Goal: Find specific fact: Find specific fact

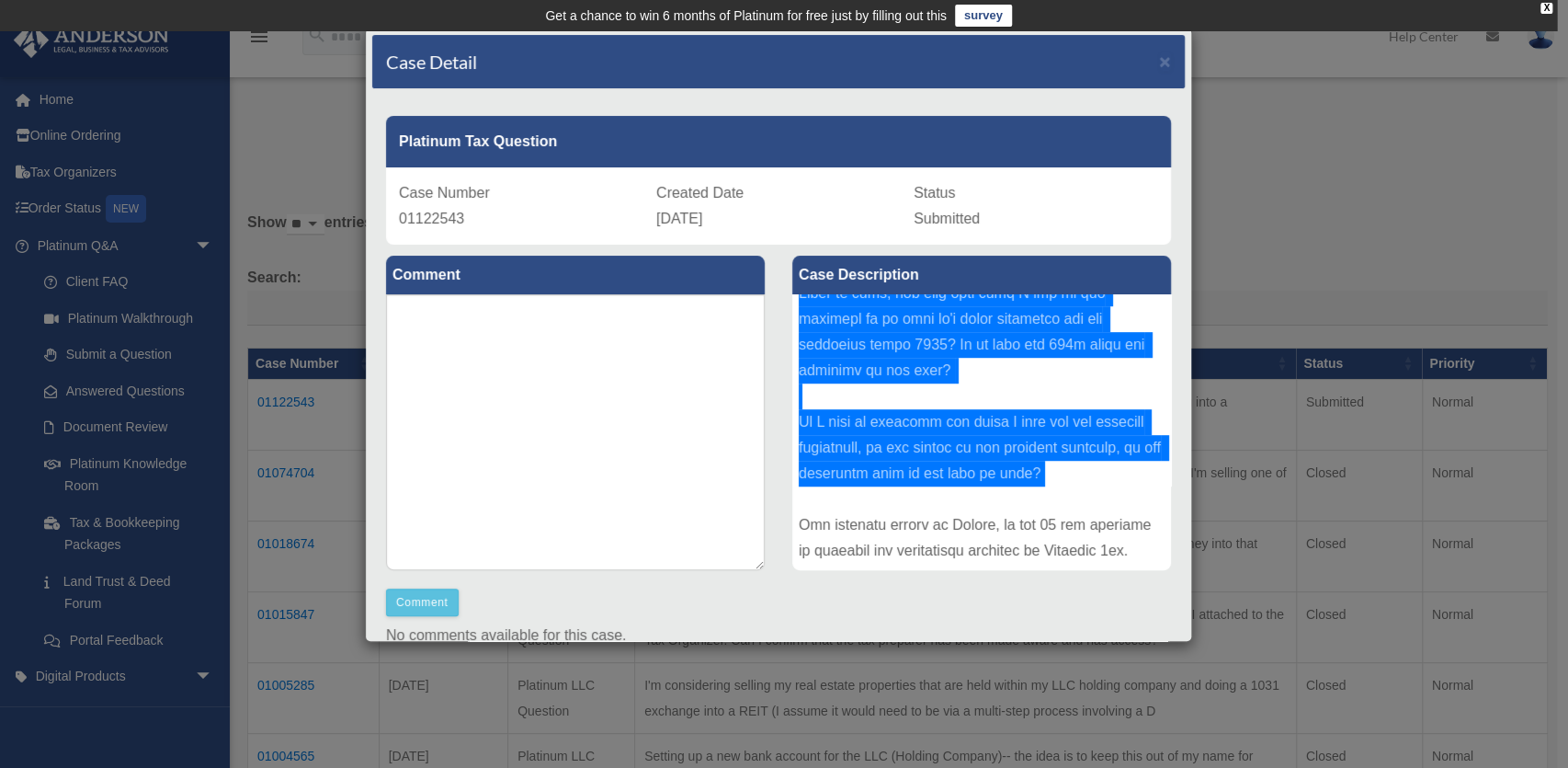
scroll to position [535, 0]
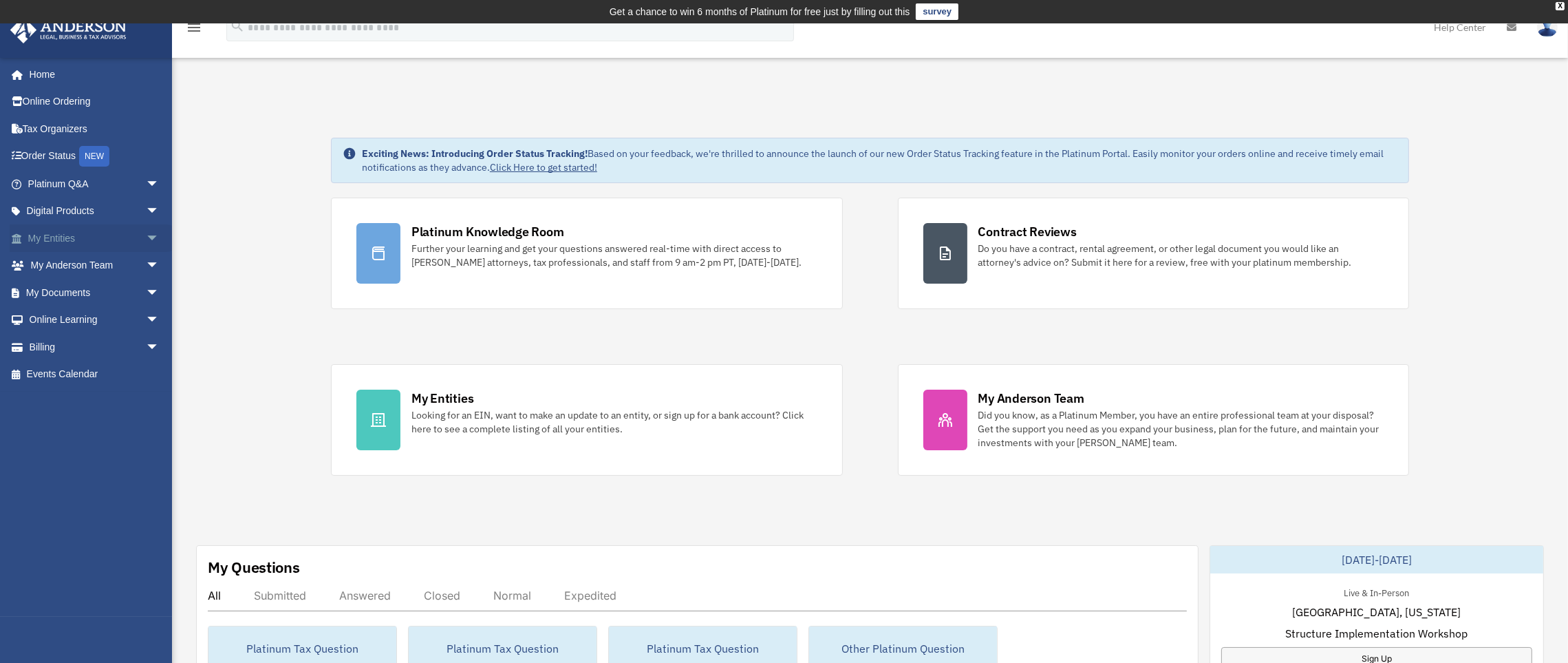
click at [146, 233] on span "arrow_drop_down" at bounding box center [160, 238] width 28 height 28
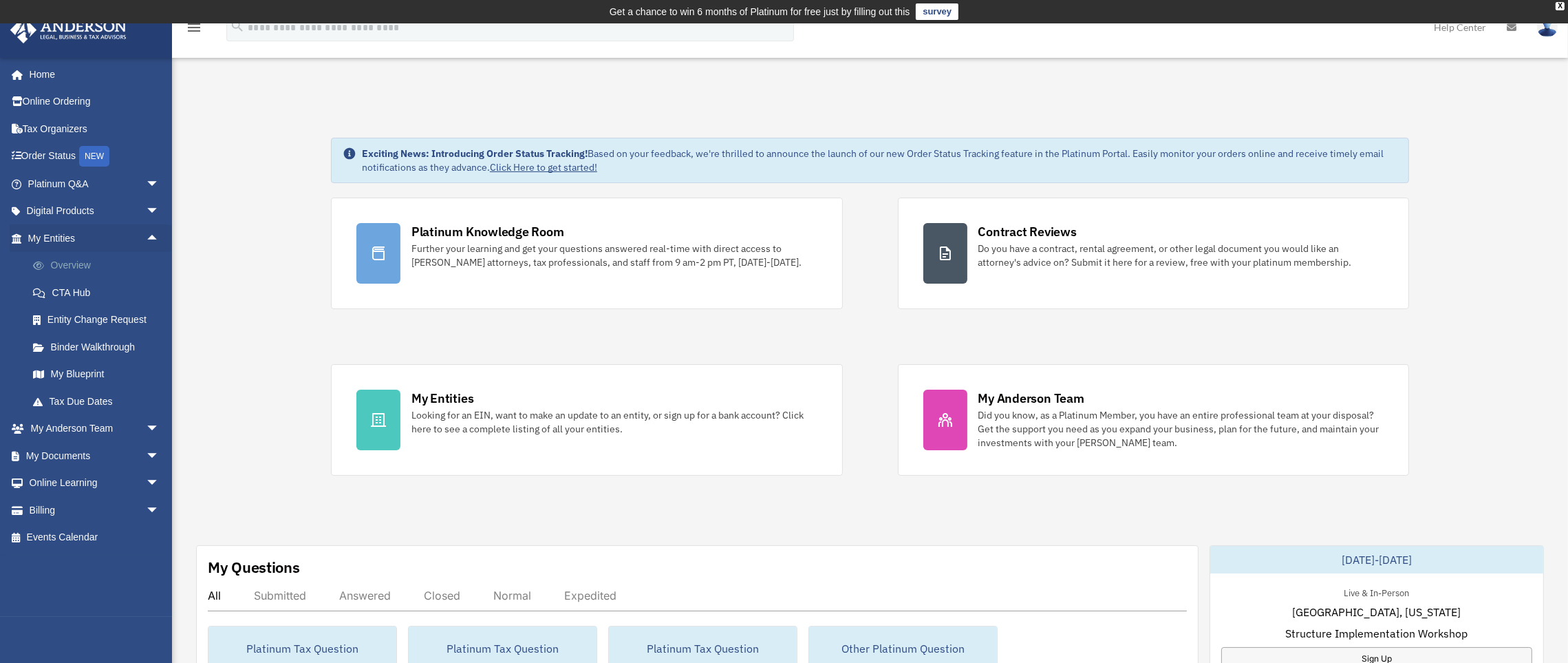
click at [114, 265] on link "Overview" at bounding box center [100, 266] width 161 height 28
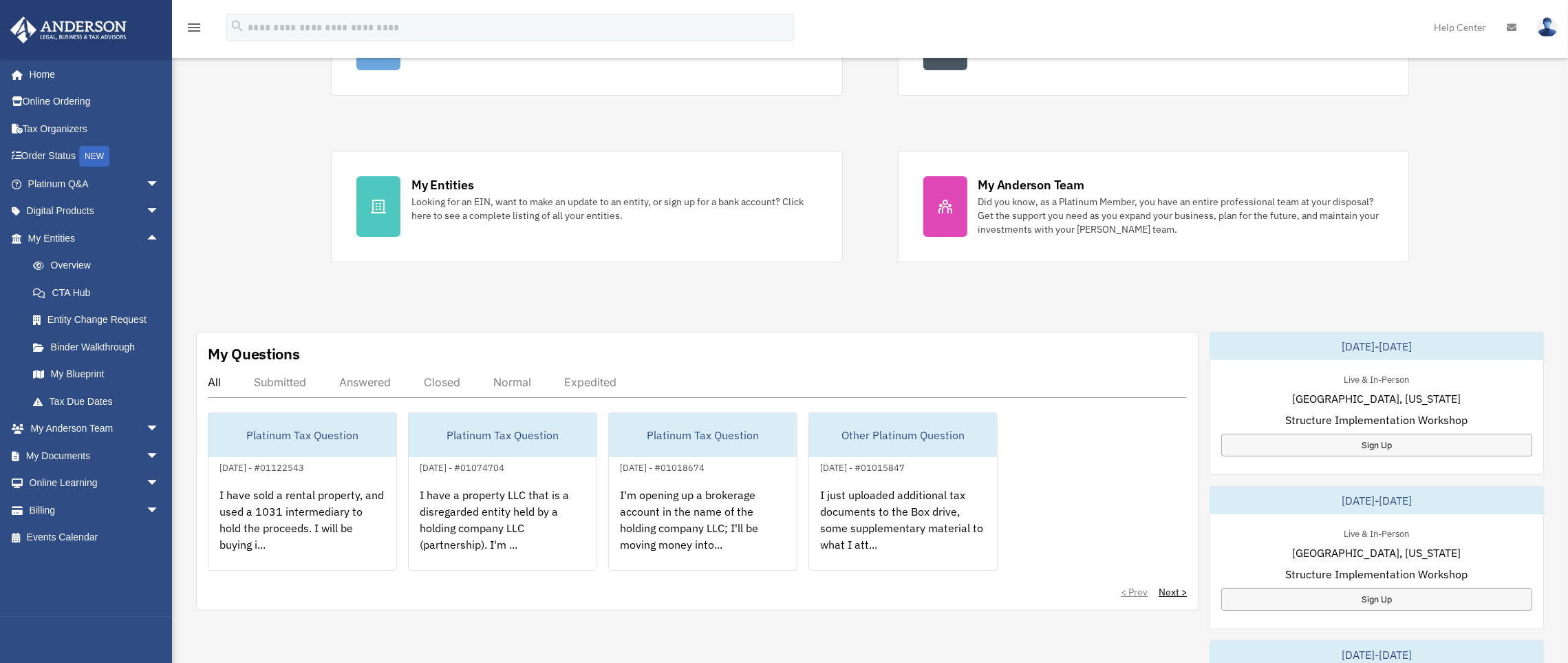
scroll to position [220, 0]
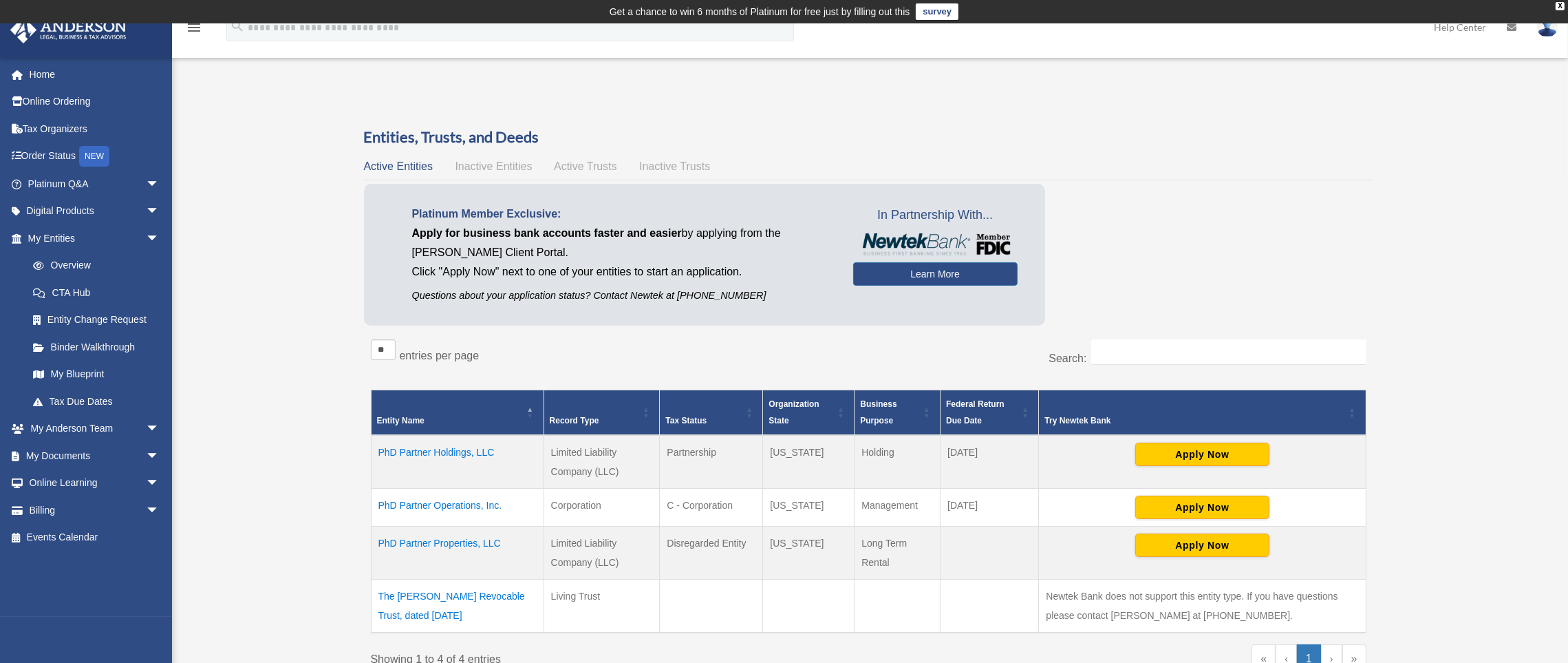
click at [482, 455] on td "PhD Partner Holdings, LLC" at bounding box center [457, 461] width 173 height 53
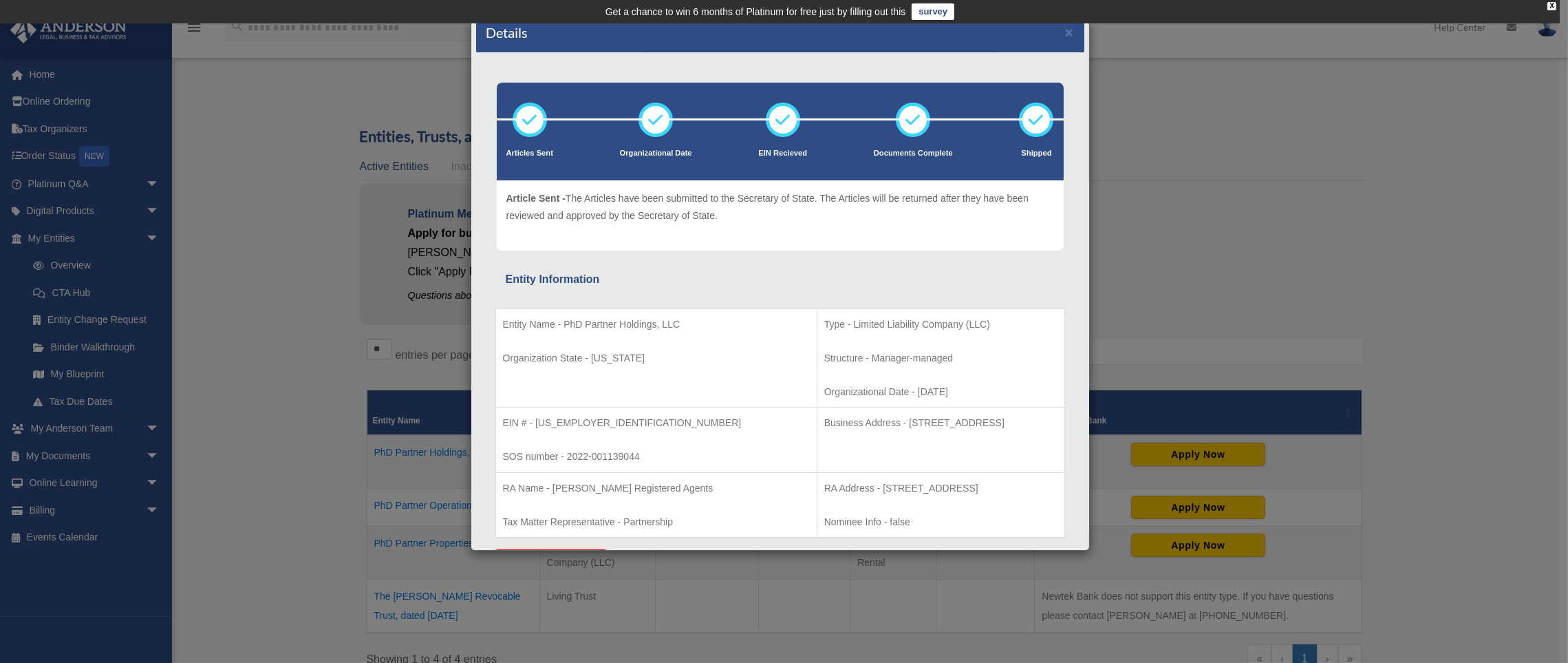
scroll to position [21, 0]
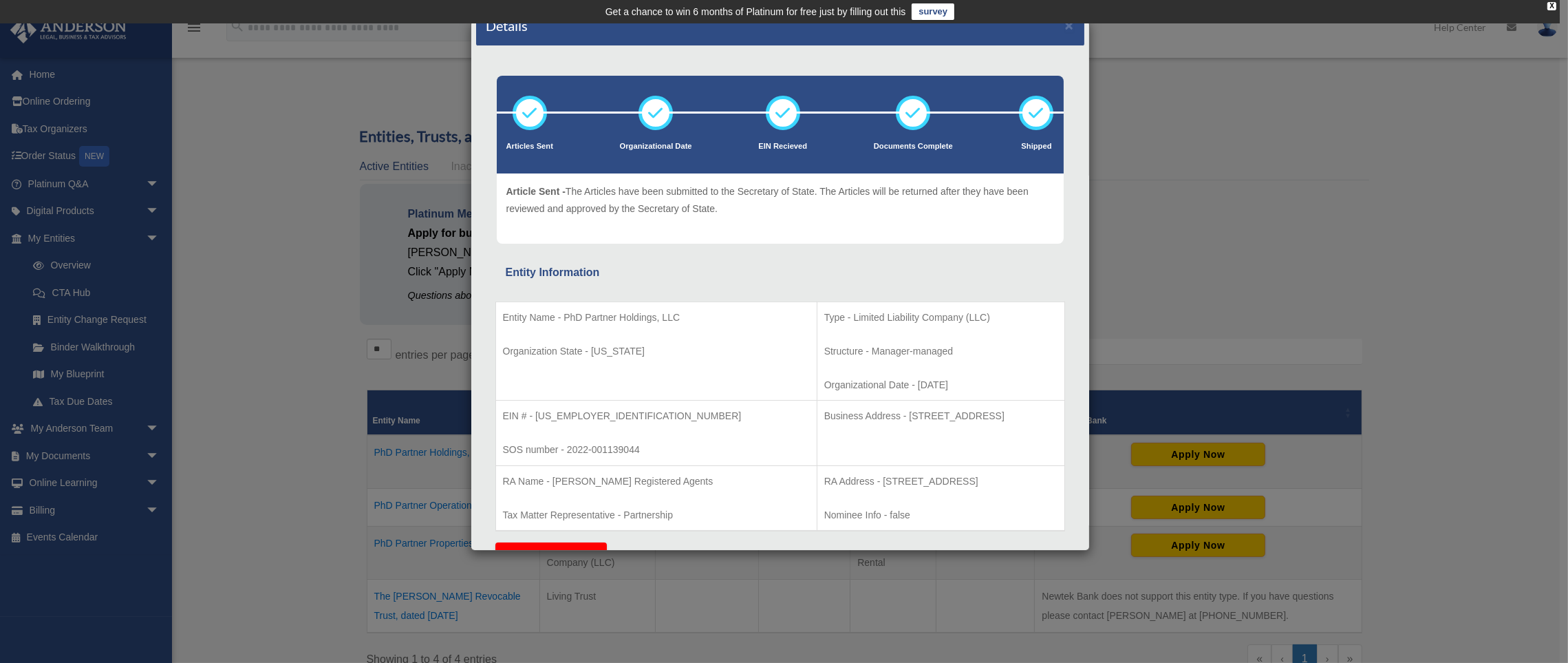
drag, startPoint x: 987, startPoint y: 414, endPoint x: 718, endPoint y: 410, distance: 269.0
click at [825, 410] on p "Business Address - 1718 Capitol Ave., Cheyenne, Wy 82001" at bounding box center [941, 416] width 233 height 17
drag, startPoint x: 951, startPoint y: 421, endPoint x: 719, endPoint y: 414, distance: 232.1
click at [825, 413] on p "Business Address - 1718 Capitol Ave., Cheyenne, Wy 82001" at bounding box center [941, 416] width 233 height 17
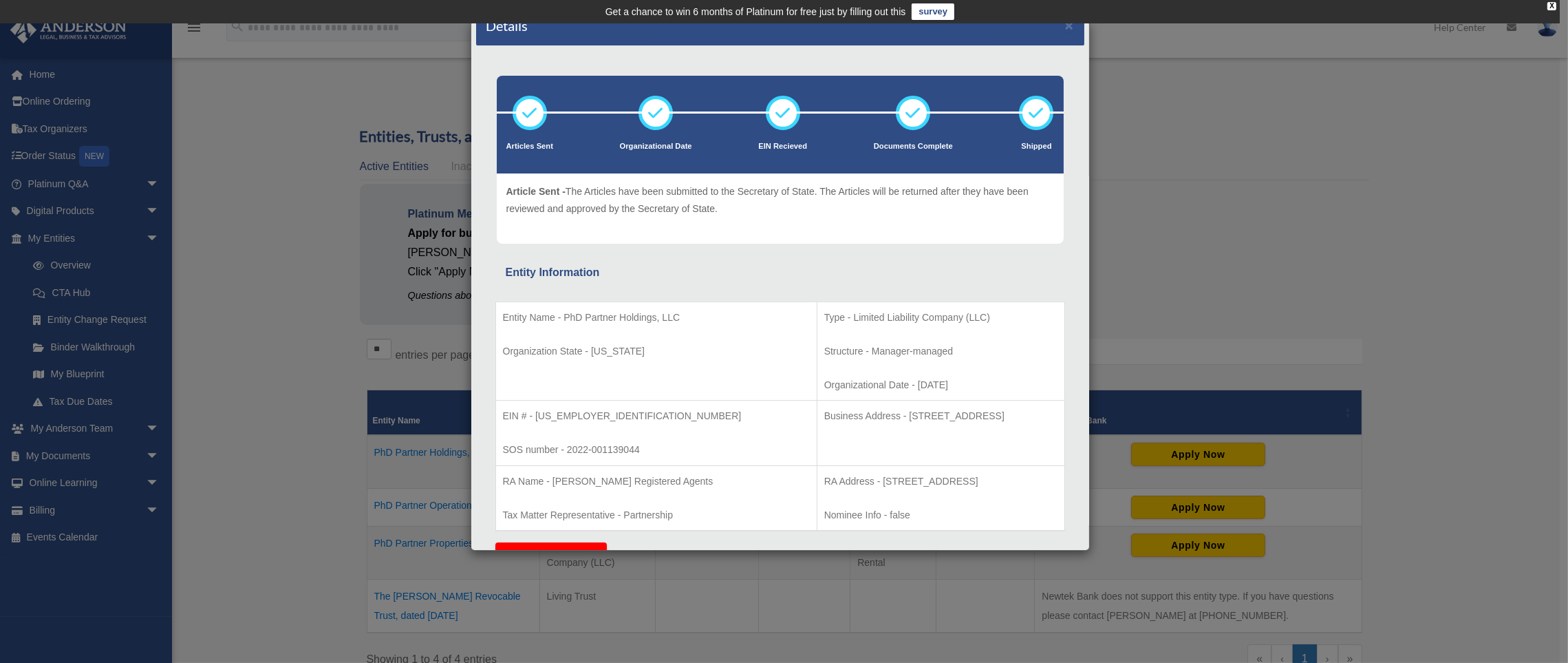
drag, startPoint x: 719, startPoint y: 414, endPoint x: 990, endPoint y: 417, distance: 271.0
click at [990, 417] on p "Business Address - 1718 Capitol Ave., Cheyenne, Wy 82001" at bounding box center [941, 416] width 233 height 17
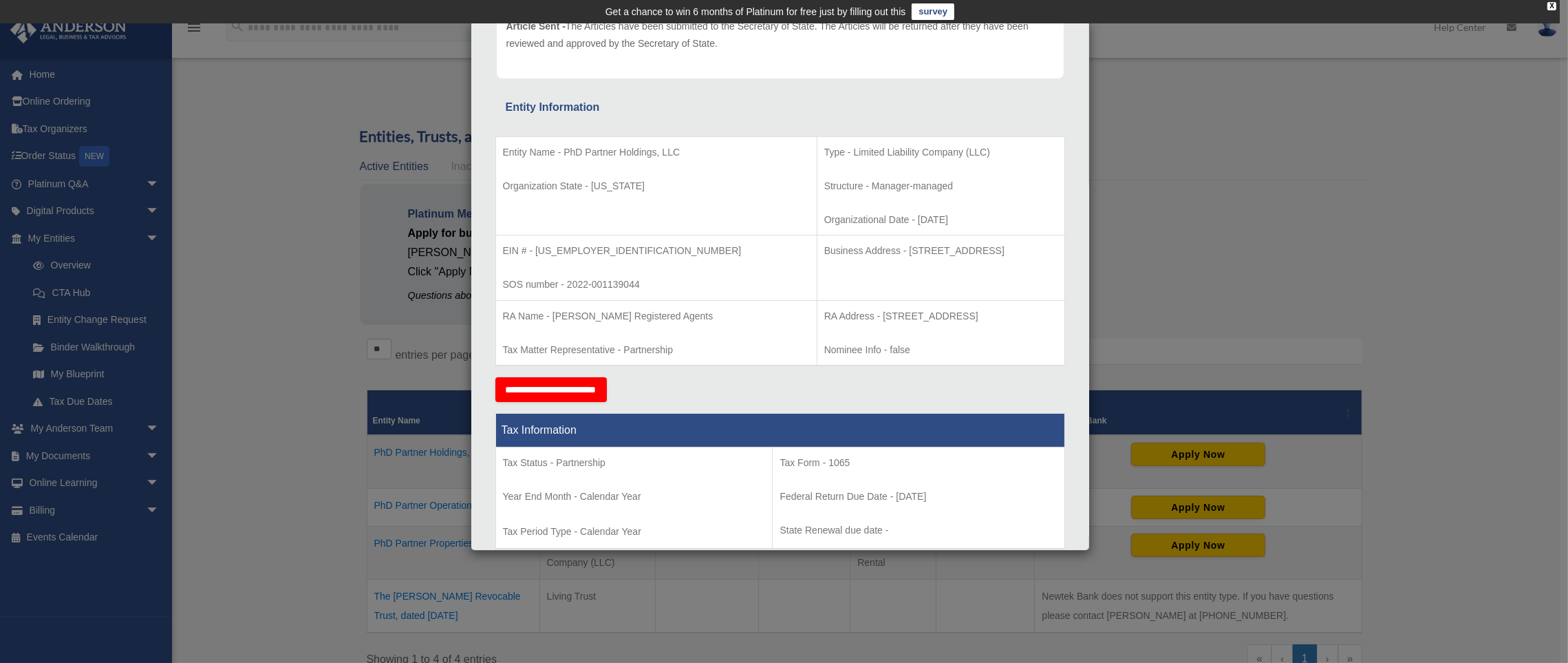
scroll to position [123, 0]
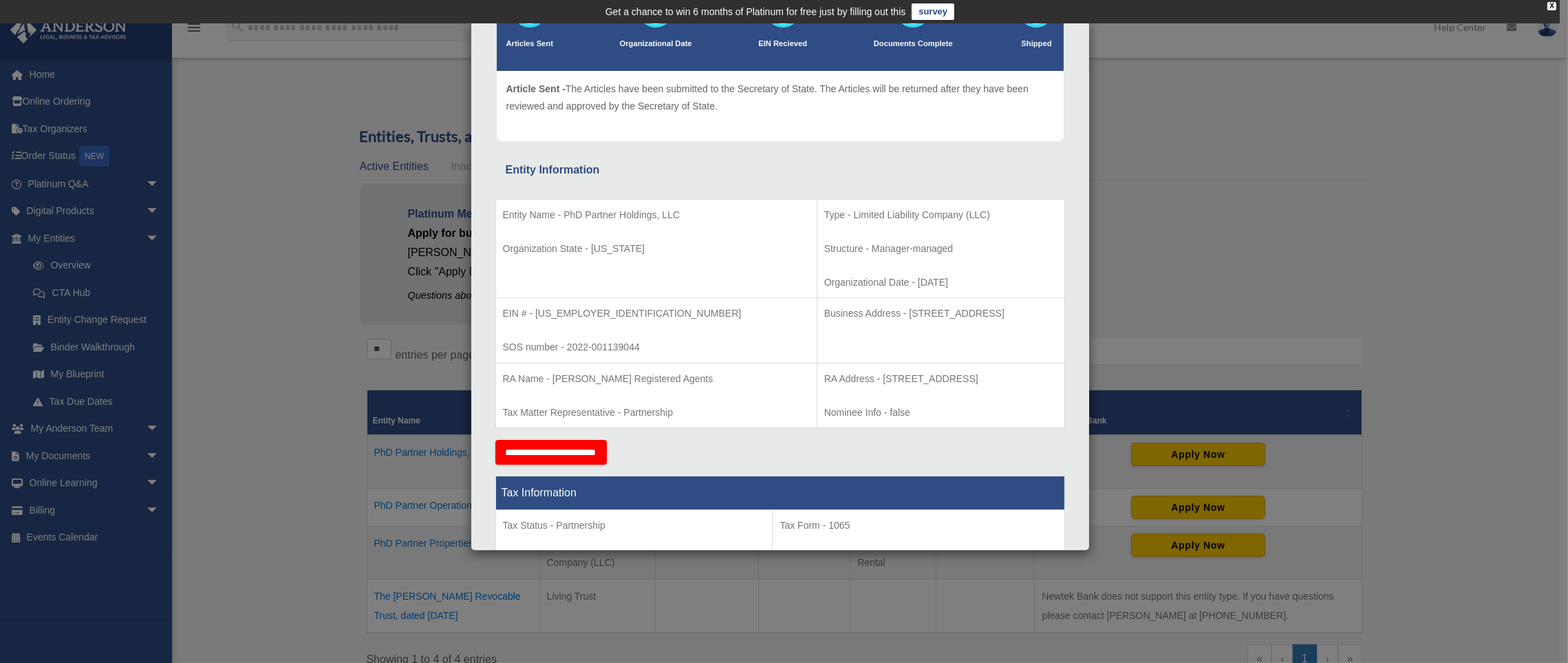
copy p "Business Address - 1718 Capitol Ave., Cheyenne, Wy 82001"
